Goal: Transaction & Acquisition: Purchase product/service

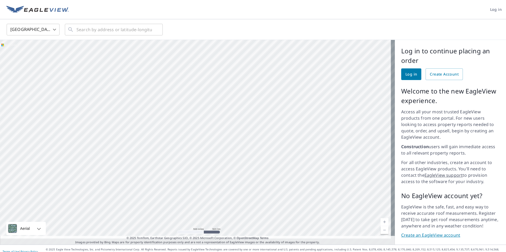
drag, startPoint x: 235, startPoint y: 129, endPoint x: 230, endPoint y: 156, distance: 27.5
drag, startPoint x: 230, startPoint y: 156, endPoint x: 158, endPoint y: 68, distance: 113.9
click at [158, 68] on div at bounding box center [197, 142] width 395 height 205
drag, startPoint x: 161, startPoint y: 73, endPoint x: 119, endPoint y: 91, distance: 46.0
click at [119, 91] on div at bounding box center [197, 142] width 395 height 205
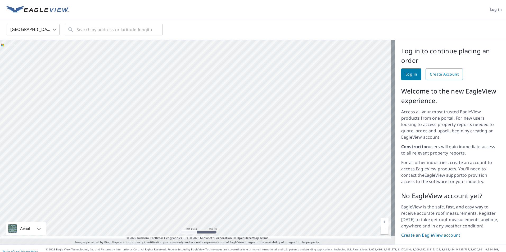
drag, startPoint x: 208, startPoint y: 102, endPoint x: 183, endPoint y: 103, distance: 25.4
click at [183, 103] on div at bounding box center [197, 142] width 395 height 205
drag, startPoint x: 228, startPoint y: 131, endPoint x: 137, endPoint y: 166, distance: 97.5
click at [137, 166] on div at bounding box center [197, 142] width 395 height 205
drag, startPoint x: 144, startPoint y: 140, endPoint x: 151, endPoint y: 75, distance: 65.1
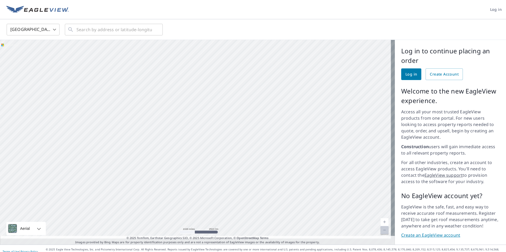
click at [151, 75] on div at bounding box center [197, 142] width 395 height 205
drag, startPoint x: 176, startPoint y: 170, endPoint x: 164, endPoint y: 123, distance: 48.4
click at [164, 123] on div at bounding box center [197, 142] width 395 height 205
drag, startPoint x: 239, startPoint y: 116, endPoint x: 211, endPoint y: 206, distance: 94.2
click at [211, 206] on div at bounding box center [197, 142] width 395 height 205
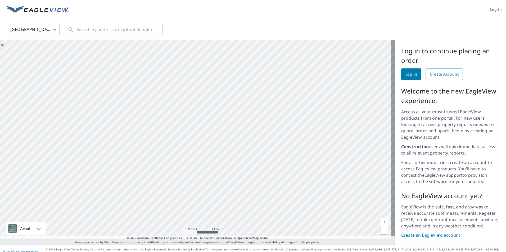
drag, startPoint x: 214, startPoint y: 109, endPoint x: 199, endPoint y: 175, distance: 67.8
click at [199, 175] on div at bounding box center [197, 142] width 395 height 205
drag, startPoint x: 188, startPoint y: 121, endPoint x: 177, endPoint y: 144, distance: 25.7
click at [177, 144] on div at bounding box center [197, 142] width 395 height 205
drag, startPoint x: 191, startPoint y: 154, endPoint x: 186, endPoint y: 168, distance: 14.3
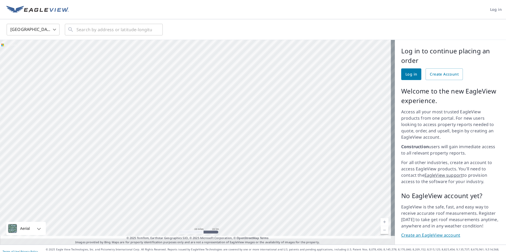
click at [186, 168] on div at bounding box center [197, 142] width 395 height 205
drag, startPoint x: 199, startPoint y: 147, endPoint x: 184, endPoint y: 201, distance: 56.7
click at [184, 201] on div at bounding box center [197, 142] width 395 height 205
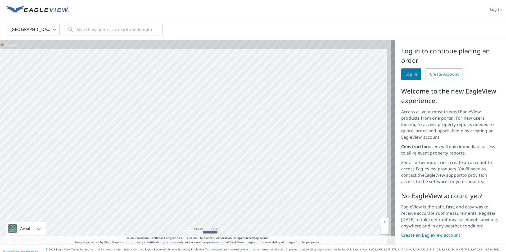
drag, startPoint x: 214, startPoint y: 122, endPoint x: 169, endPoint y: 224, distance: 110.8
click at [169, 224] on div at bounding box center [197, 142] width 395 height 205
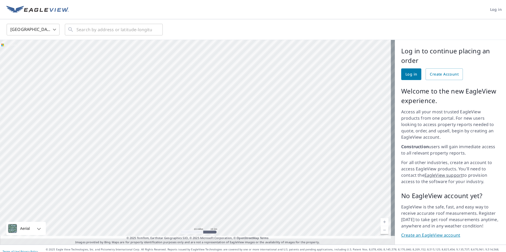
drag, startPoint x: 213, startPoint y: 163, endPoint x: 209, endPoint y: 170, distance: 8.3
click at [209, 170] on div at bounding box center [197, 142] width 395 height 205
drag, startPoint x: 212, startPoint y: 193, endPoint x: 157, endPoint y: 233, distance: 67.8
click at [157, 233] on div "Aerial Road A standard road map Aerial A detailed look from above Labels Labels…" at bounding box center [197, 142] width 395 height 205
drag, startPoint x: 149, startPoint y: 218, endPoint x: 149, endPoint y: 222, distance: 4.0
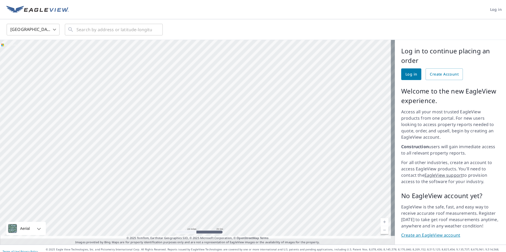
click at [149, 222] on div at bounding box center [197, 142] width 395 height 205
drag, startPoint x: 195, startPoint y: 134, endPoint x: 185, endPoint y: 174, distance: 41.1
click at [185, 174] on div at bounding box center [197, 142] width 395 height 205
drag, startPoint x: 190, startPoint y: 149, endPoint x: 188, endPoint y: 163, distance: 13.4
click at [189, 162] on div at bounding box center [197, 142] width 395 height 205
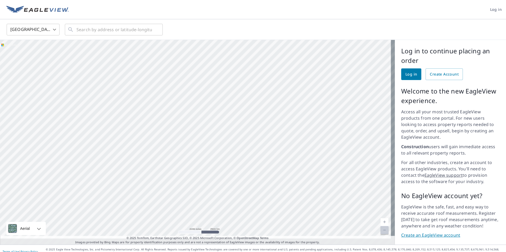
drag, startPoint x: 238, startPoint y: 165, endPoint x: 274, endPoint y: 99, distance: 74.7
click at [274, 99] on div at bounding box center [197, 142] width 395 height 205
drag, startPoint x: 169, startPoint y: 194, endPoint x: 209, endPoint y: 162, distance: 51.5
click at [209, 162] on div at bounding box center [197, 142] width 395 height 205
drag, startPoint x: 179, startPoint y: 150, endPoint x: 209, endPoint y: 203, distance: 60.9
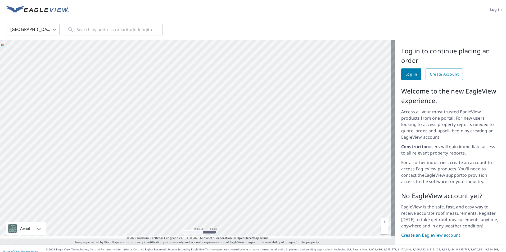
click at [209, 203] on div at bounding box center [197, 142] width 395 height 205
drag, startPoint x: 263, startPoint y: 110, endPoint x: 230, endPoint y: 145, distance: 48.3
click at [230, 145] on div at bounding box center [197, 142] width 395 height 205
drag, startPoint x: 168, startPoint y: 66, endPoint x: 178, endPoint y: 99, distance: 34.7
click at [178, 99] on div at bounding box center [197, 142] width 395 height 205
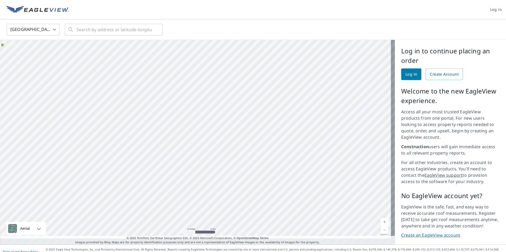
drag, startPoint x: 265, startPoint y: 153, endPoint x: 149, endPoint y: 106, distance: 124.7
click at [149, 106] on div at bounding box center [197, 142] width 395 height 205
drag, startPoint x: 324, startPoint y: 158, endPoint x: 180, endPoint y: 110, distance: 152.2
click at [180, 110] on div at bounding box center [197, 142] width 395 height 205
drag, startPoint x: 245, startPoint y: 190, endPoint x: 259, endPoint y: 131, distance: 60.9
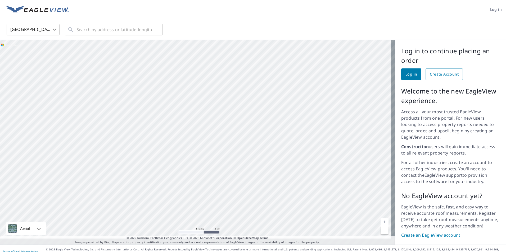
click at [259, 131] on div at bounding box center [197, 142] width 395 height 205
drag, startPoint x: 215, startPoint y: 199, endPoint x: 227, endPoint y: 145, distance: 54.6
click at [227, 145] on div at bounding box center [197, 142] width 395 height 205
drag, startPoint x: 228, startPoint y: 157, endPoint x: 299, endPoint y: 213, distance: 90.2
click at [299, 213] on div at bounding box center [197, 142] width 395 height 205
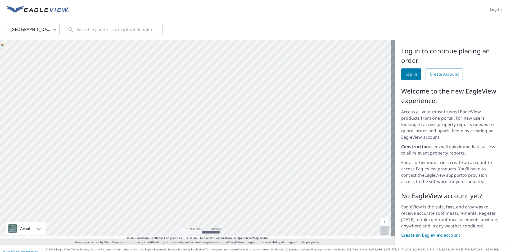
drag, startPoint x: 162, startPoint y: 136, endPoint x: 282, endPoint y: 162, distance: 123.1
click at [288, 165] on div at bounding box center [197, 142] width 395 height 205
drag, startPoint x: 117, startPoint y: 120, endPoint x: 215, endPoint y: 137, distance: 99.1
click at [215, 137] on div at bounding box center [197, 142] width 395 height 205
drag, startPoint x: 81, startPoint y: 140, endPoint x: 142, endPoint y: 113, distance: 66.4
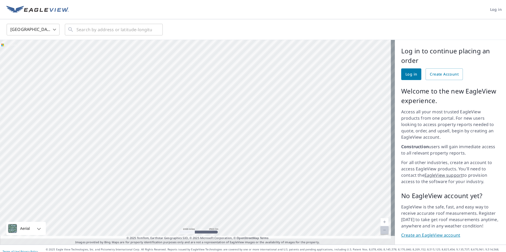
click at [142, 113] on div at bounding box center [197, 142] width 395 height 205
drag, startPoint x: 171, startPoint y: 181, endPoint x: 158, endPoint y: 207, distance: 29.0
click at [158, 207] on div at bounding box center [197, 142] width 395 height 205
drag, startPoint x: 176, startPoint y: 90, endPoint x: 269, endPoint y: 143, distance: 106.8
click at [269, 143] on div at bounding box center [197, 142] width 395 height 205
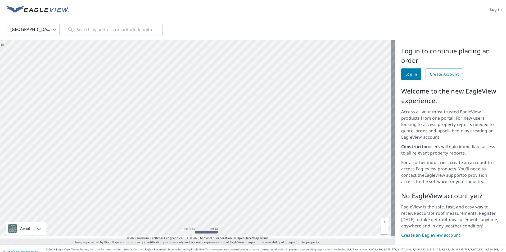
drag, startPoint x: 110, startPoint y: 137, endPoint x: 154, endPoint y: 156, distance: 47.9
click at [154, 156] on div at bounding box center [197, 142] width 395 height 205
drag, startPoint x: 302, startPoint y: 165, endPoint x: 259, endPoint y: 159, distance: 43.6
drag, startPoint x: 259, startPoint y: 159, endPoint x: 253, endPoint y: 174, distance: 16.8
click at [249, 180] on div at bounding box center [197, 142] width 395 height 205
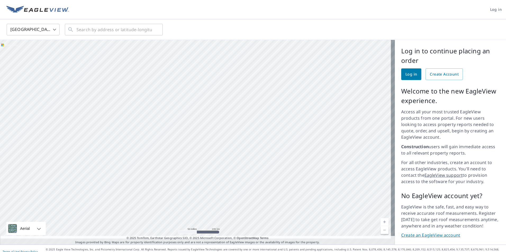
drag, startPoint x: 169, startPoint y: 166, endPoint x: 181, endPoint y: 126, distance: 42.2
drag, startPoint x: 148, startPoint y: 187, endPoint x: 172, endPoint y: 133, distance: 59.5
drag, startPoint x: 172, startPoint y: 133, endPoint x: 177, endPoint y: 134, distance: 5.1
drag, startPoint x: 177, startPoint y: 134, endPoint x: 159, endPoint y: 120, distance: 22.5
click at [159, 120] on div at bounding box center [197, 142] width 395 height 205
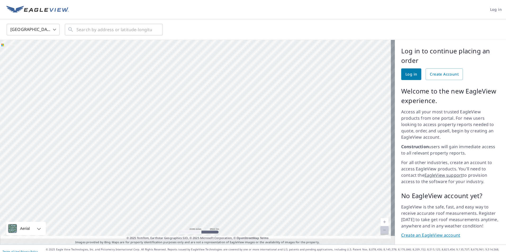
drag, startPoint x: 189, startPoint y: 145, endPoint x: 97, endPoint y: 221, distance: 119.6
click at [97, 221] on div at bounding box center [197, 142] width 395 height 205
drag, startPoint x: 195, startPoint y: 102, endPoint x: 129, endPoint y: 65, distance: 76.1
click at [129, 65] on div at bounding box center [197, 142] width 395 height 205
drag, startPoint x: 235, startPoint y: 148, endPoint x: 89, endPoint y: 109, distance: 150.7
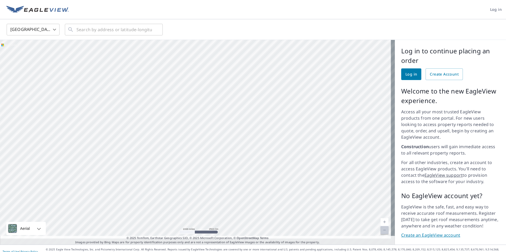
click at [89, 109] on div at bounding box center [197, 142] width 395 height 205
drag, startPoint x: 295, startPoint y: 142, endPoint x: 137, endPoint y: 122, distance: 159.4
click at [125, 122] on div at bounding box center [197, 142] width 395 height 205
drag, startPoint x: 322, startPoint y: 151, endPoint x: 272, endPoint y: 208, distance: 75.9
click at [272, 208] on div at bounding box center [197, 142] width 395 height 205
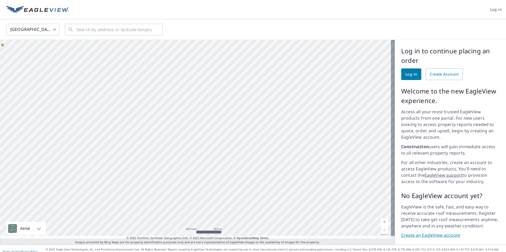
drag, startPoint x: 202, startPoint y: 97, endPoint x: 212, endPoint y: 167, distance: 70.5
click at [212, 167] on div at bounding box center [197, 142] width 395 height 205
drag, startPoint x: 178, startPoint y: 145, endPoint x: 169, endPoint y: 90, distance: 55.8
click at [169, 89] on div at bounding box center [197, 142] width 395 height 205
drag, startPoint x: 204, startPoint y: 141, endPoint x: 186, endPoint y: 128, distance: 22.5
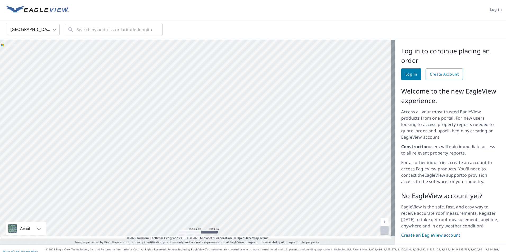
click at [186, 128] on div at bounding box center [197, 142] width 395 height 205
drag, startPoint x: 205, startPoint y: 122, endPoint x: 198, endPoint y: 133, distance: 13.1
click at [198, 133] on div at bounding box center [197, 142] width 395 height 205
drag, startPoint x: 232, startPoint y: 144, endPoint x: 181, endPoint y: 160, distance: 54.0
click at [181, 160] on div at bounding box center [197, 142] width 395 height 205
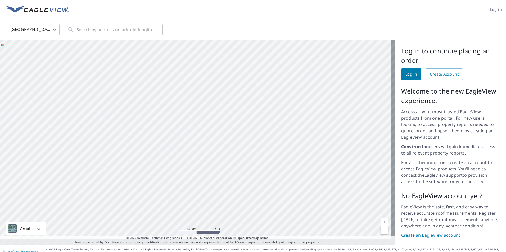
drag, startPoint x: 204, startPoint y: 122, endPoint x: 201, endPoint y: 144, distance: 21.9
click at [201, 144] on div at bounding box center [197, 142] width 395 height 205
drag, startPoint x: 252, startPoint y: 131, endPoint x: 209, endPoint y: 152, distance: 48.1
click at [209, 152] on div at bounding box center [197, 142] width 395 height 205
drag, startPoint x: 250, startPoint y: 151, endPoint x: 238, endPoint y: 176, distance: 28.2
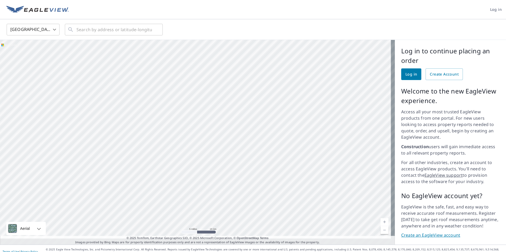
click at [238, 174] on div at bounding box center [197, 142] width 395 height 205
drag, startPoint x: 239, startPoint y: 180, endPoint x: 242, endPoint y: 184, distance: 5.5
click at [242, 184] on div at bounding box center [197, 142] width 395 height 205
drag, startPoint x: 209, startPoint y: 149, endPoint x: 163, endPoint y: 147, distance: 45.8
click at [163, 147] on div at bounding box center [197, 142] width 395 height 205
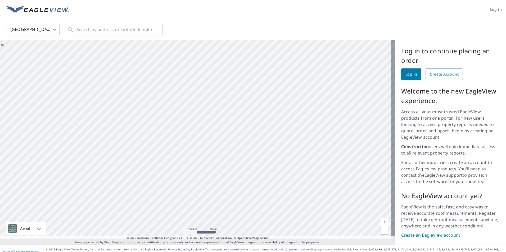
drag, startPoint x: 265, startPoint y: 104, endPoint x: 220, endPoint y: 178, distance: 86.9
click at [220, 178] on div at bounding box center [197, 142] width 395 height 205
drag, startPoint x: 218, startPoint y: 161, endPoint x: 226, endPoint y: 115, distance: 46.4
click at [223, 115] on div at bounding box center [197, 142] width 395 height 205
drag, startPoint x: 235, startPoint y: 103, endPoint x: 227, endPoint y: 131, distance: 29.1
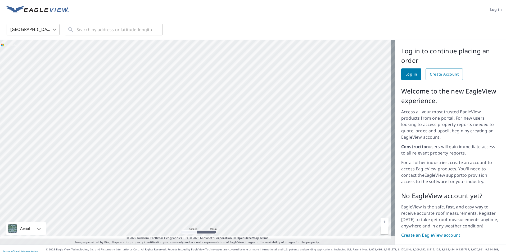
click at [227, 131] on div at bounding box center [197, 142] width 395 height 205
drag, startPoint x: 234, startPoint y: 101, endPoint x: 232, endPoint y: 137, distance: 36.5
click at [232, 137] on div at bounding box center [197, 142] width 395 height 205
drag, startPoint x: 236, startPoint y: 97, endPoint x: 229, endPoint y: 126, distance: 30.0
click at [229, 126] on div at bounding box center [197, 142] width 395 height 205
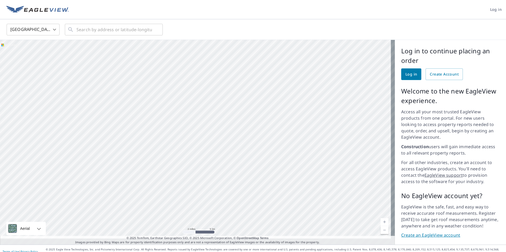
drag, startPoint x: 210, startPoint y: 169, endPoint x: 216, endPoint y: 134, distance: 35.6
click at [216, 134] on div at bounding box center [197, 142] width 395 height 205
drag, startPoint x: 211, startPoint y: 170, endPoint x: 218, endPoint y: 114, distance: 56.5
click at [218, 114] on div at bounding box center [197, 142] width 395 height 205
drag, startPoint x: 213, startPoint y: 154, endPoint x: 215, endPoint y: 129, distance: 25.2
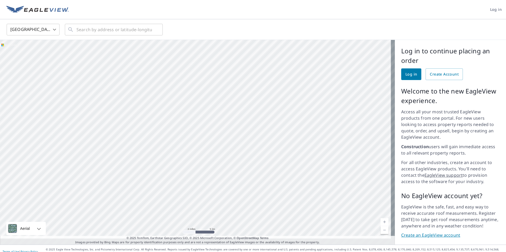
click at [215, 129] on div at bounding box center [197, 142] width 395 height 205
drag, startPoint x: 195, startPoint y: 146, endPoint x: 196, endPoint y: 112, distance: 34.4
click at [196, 112] on div at bounding box center [197, 142] width 395 height 205
drag, startPoint x: 179, startPoint y: 160, endPoint x: 201, endPoint y: 102, distance: 62.5
click at [201, 102] on div at bounding box center [197, 142] width 395 height 205
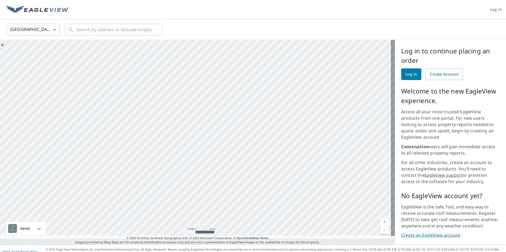
drag, startPoint x: 192, startPoint y: 151, endPoint x: 221, endPoint y: 97, distance: 61.1
click at [220, 97] on div at bounding box center [197, 142] width 395 height 205
drag, startPoint x: 208, startPoint y: 127, endPoint x: 209, endPoint y: 112, distance: 15.1
click at [209, 112] on div at bounding box center [197, 142] width 395 height 205
drag, startPoint x: 216, startPoint y: 151, endPoint x: 267, endPoint y: 65, distance: 99.4
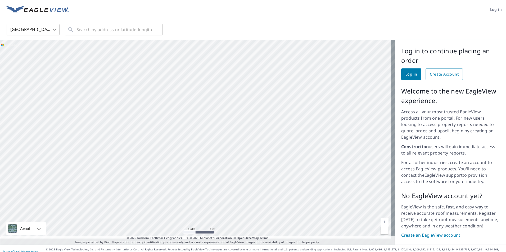
click at [267, 65] on div at bounding box center [197, 142] width 395 height 205
drag, startPoint x: 240, startPoint y: 149, endPoint x: 259, endPoint y: 169, distance: 28.1
click at [261, 178] on div at bounding box center [197, 142] width 395 height 205
drag, startPoint x: 228, startPoint y: 124, endPoint x: 216, endPoint y: 178, distance: 55.5
click at [216, 178] on div at bounding box center [197, 142] width 395 height 205
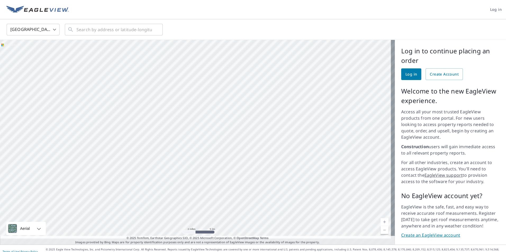
drag, startPoint x: 257, startPoint y: 112, endPoint x: 199, endPoint y: 220, distance: 122.3
click at [199, 220] on div at bounding box center [197, 142] width 395 height 205
drag, startPoint x: 238, startPoint y: 108, endPoint x: 202, endPoint y: 206, distance: 104.4
click at [202, 206] on div at bounding box center [197, 142] width 395 height 205
drag, startPoint x: 224, startPoint y: 160, endPoint x: 217, endPoint y: 203, distance: 43.6
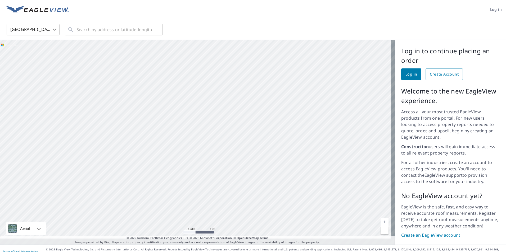
click at [213, 223] on div at bounding box center [197, 142] width 395 height 205
drag, startPoint x: 216, startPoint y: 190, endPoint x: 213, endPoint y: 219, distance: 28.7
click at [213, 219] on div at bounding box center [197, 142] width 395 height 205
drag, startPoint x: 209, startPoint y: 132, endPoint x: 212, endPoint y: 141, distance: 10.0
click at [212, 141] on div at bounding box center [197, 142] width 395 height 205
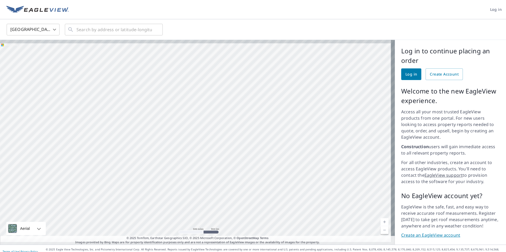
drag, startPoint x: 270, startPoint y: 130, endPoint x: 269, endPoint y: 152, distance: 22.8
click at [269, 152] on div at bounding box center [197, 142] width 395 height 205
